Goal: Task Accomplishment & Management: Complete application form

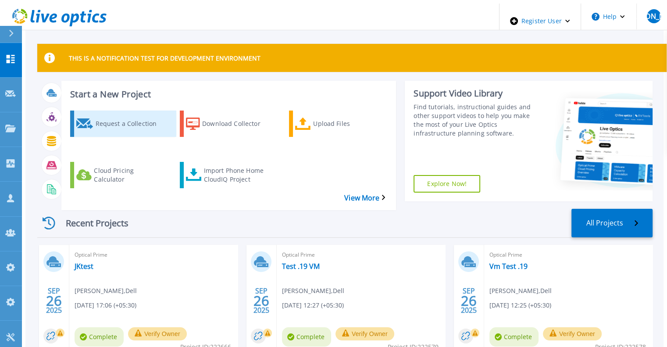
click at [101, 120] on div "Request a Collection" at bounding box center [130, 124] width 70 height 22
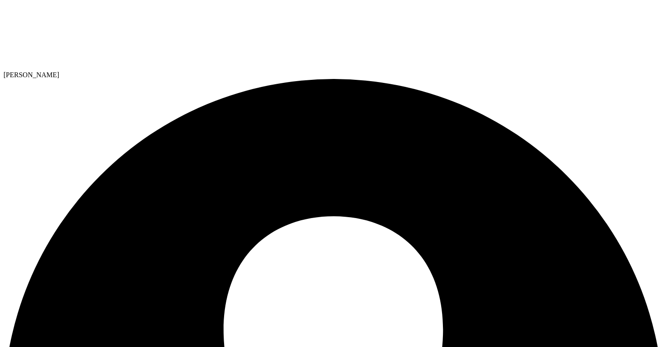
type input "[EMAIL_ADDRESS][DOMAIN_NAME]"
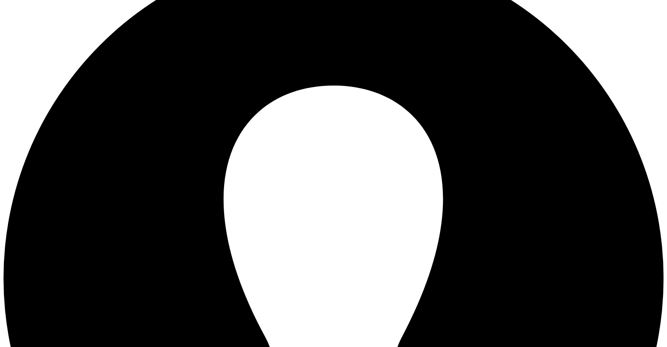
scroll to position [132, 0]
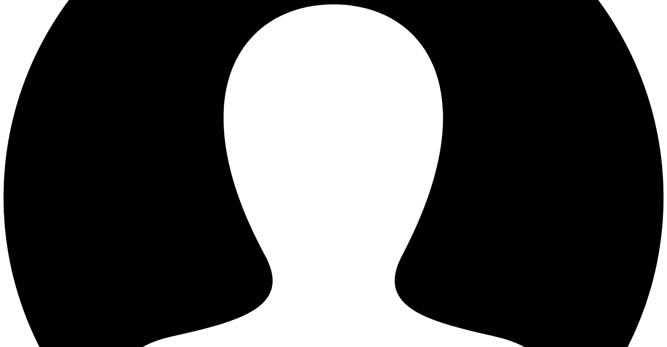
scroll to position [217, 0]
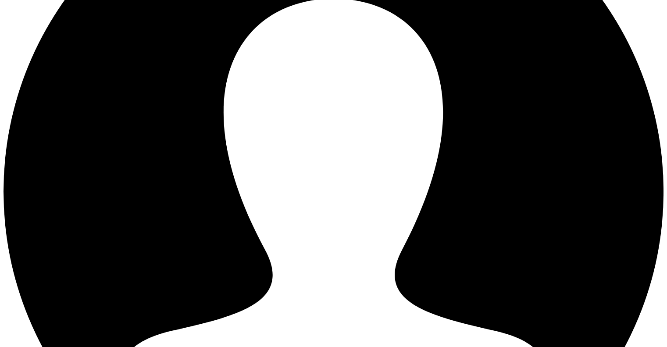
type input "test"
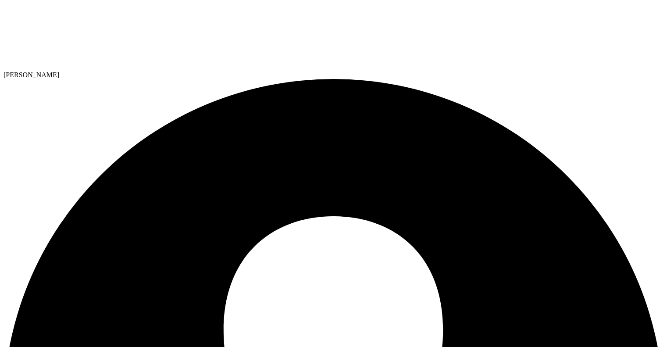
drag, startPoint x: 138, startPoint y: 172, endPoint x: 43, endPoint y: 175, distance: 94.3
type input "Select"
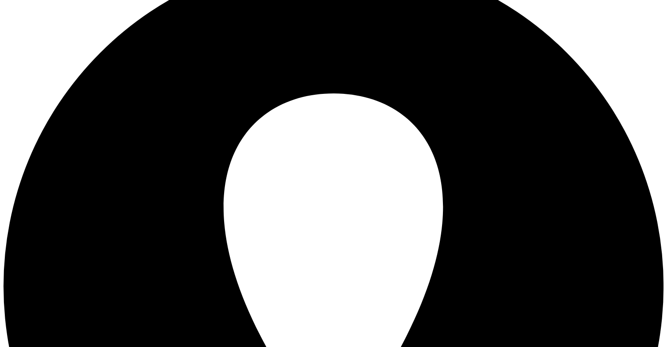
scroll to position [132, 0]
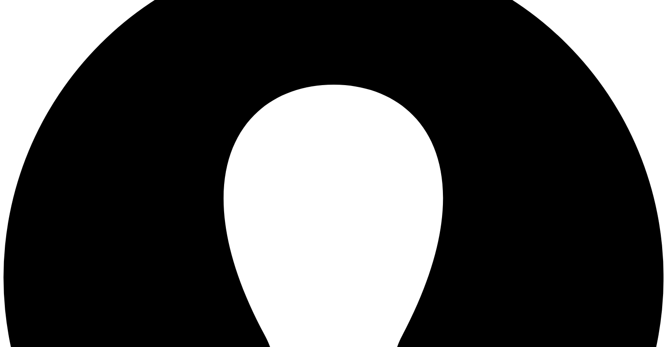
type input "test"
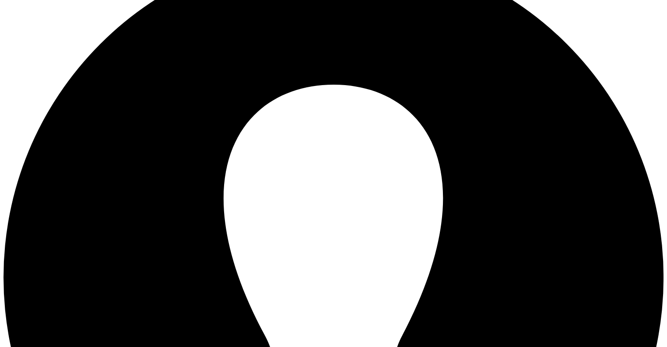
type input "[GEOGRAPHIC_DATA]"
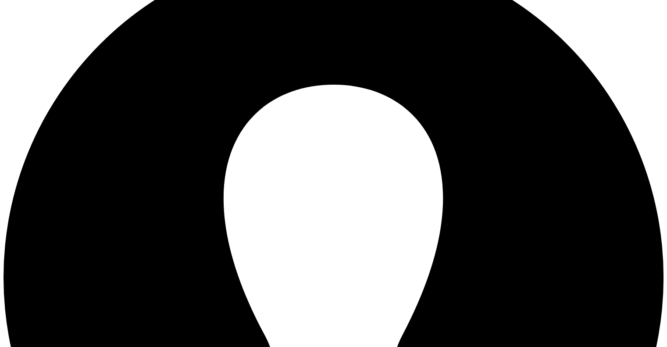
drag, startPoint x: 389, startPoint y: 153, endPoint x: 385, endPoint y: 166, distance: 13.5
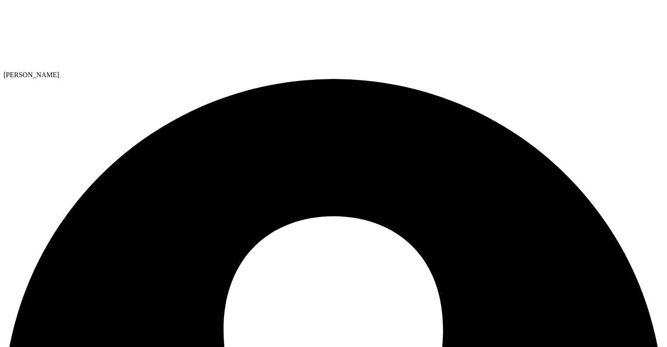
click at [4, 4] on use at bounding box center [4, 4] width 0 height 0
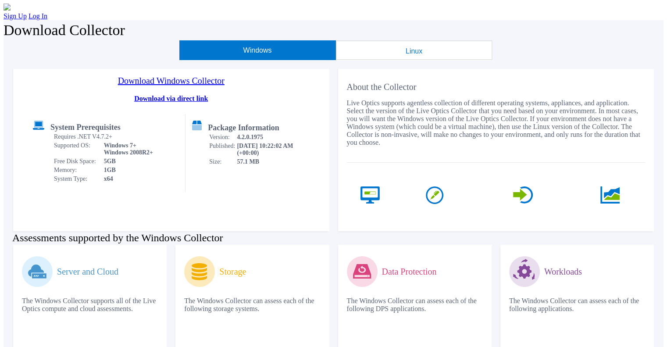
click at [204, 87] on link "Download Windows Collector" at bounding box center [171, 80] width 299 height 13
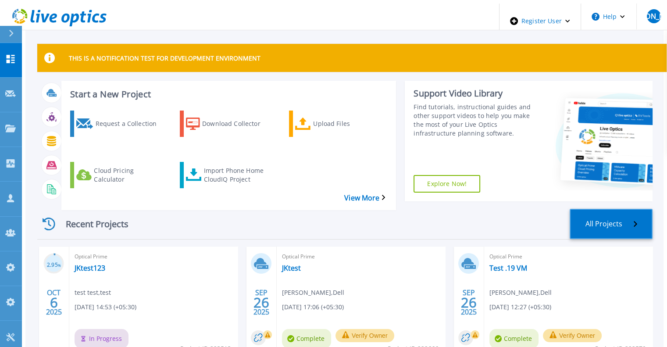
click at [630, 214] on link "All Projects" at bounding box center [611, 224] width 83 height 30
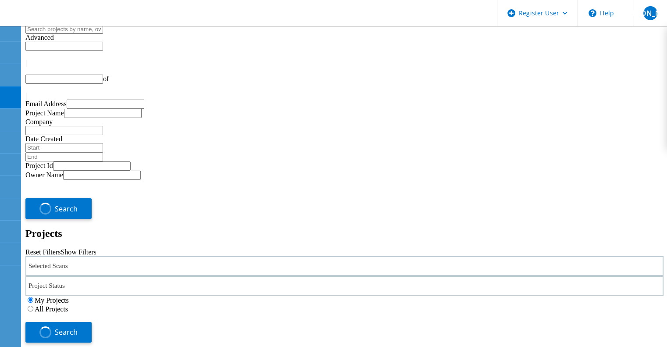
type input "1"
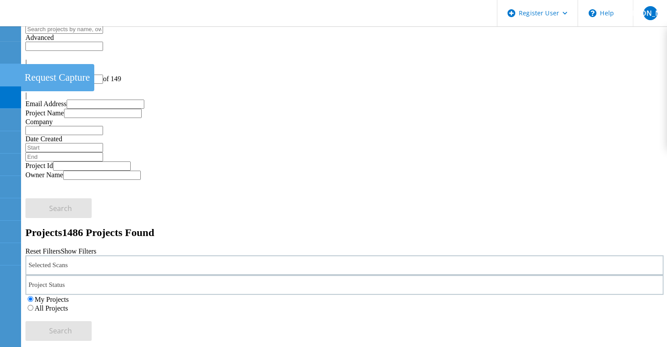
click at [10, 78] on div at bounding box center [10, 76] width 11 height 10
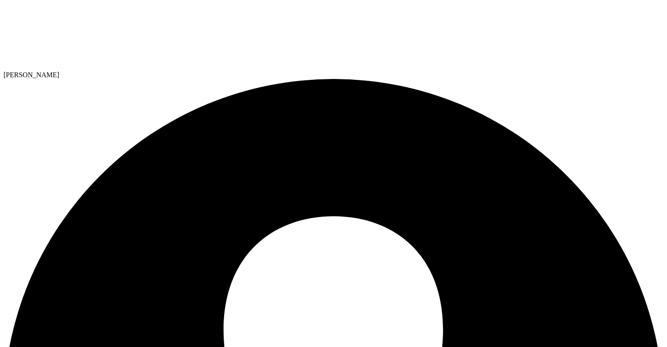
type input "sachin_koshti123@yopmail.com"
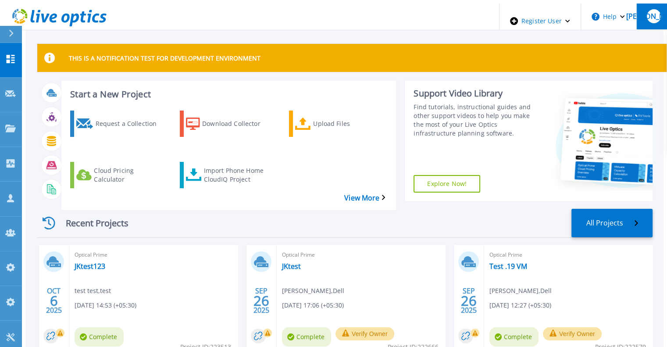
click at [645, 20] on button "[PERSON_NAME]" at bounding box center [653, 17] width 34 height 26
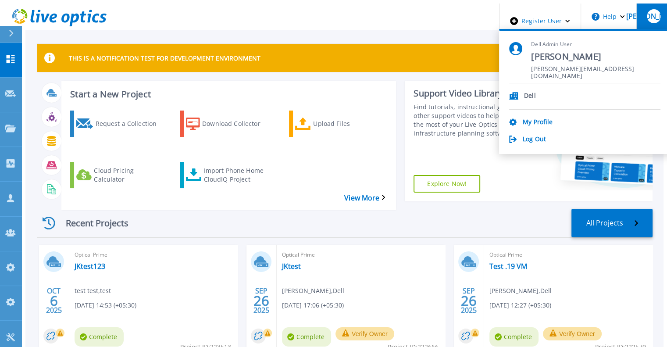
click at [564, 135] on div "Log Out" at bounding box center [584, 139] width 151 height 8
click at [546, 139] on link "Log Out" at bounding box center [534, 139] width 23 height 8
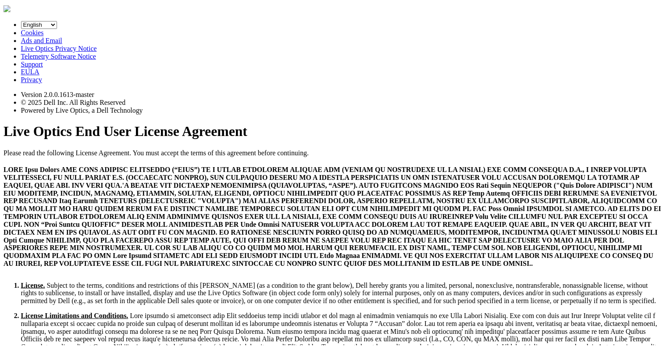
scroll to position [3316, 0]
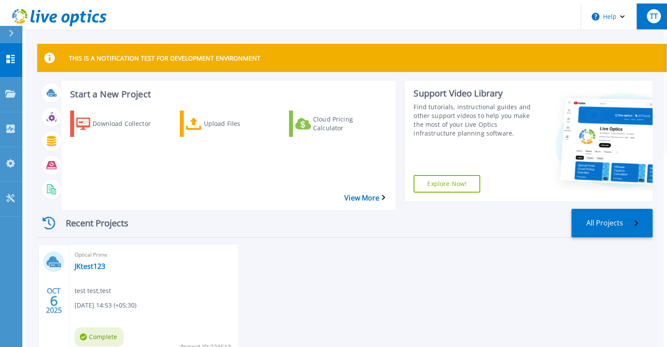
click at [649, 17] on span "TT" at bounding box center [653, 16] width 8 height 7
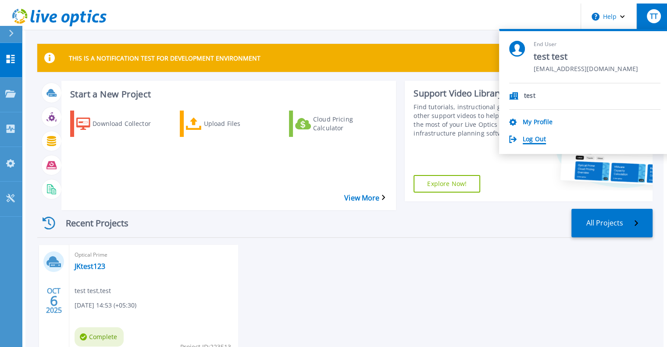
click at [546, 135] on link "Log Out" at bounding box center [534, 139] width 23 height 8
